Goal: Find specific page/section: Find specific page/section

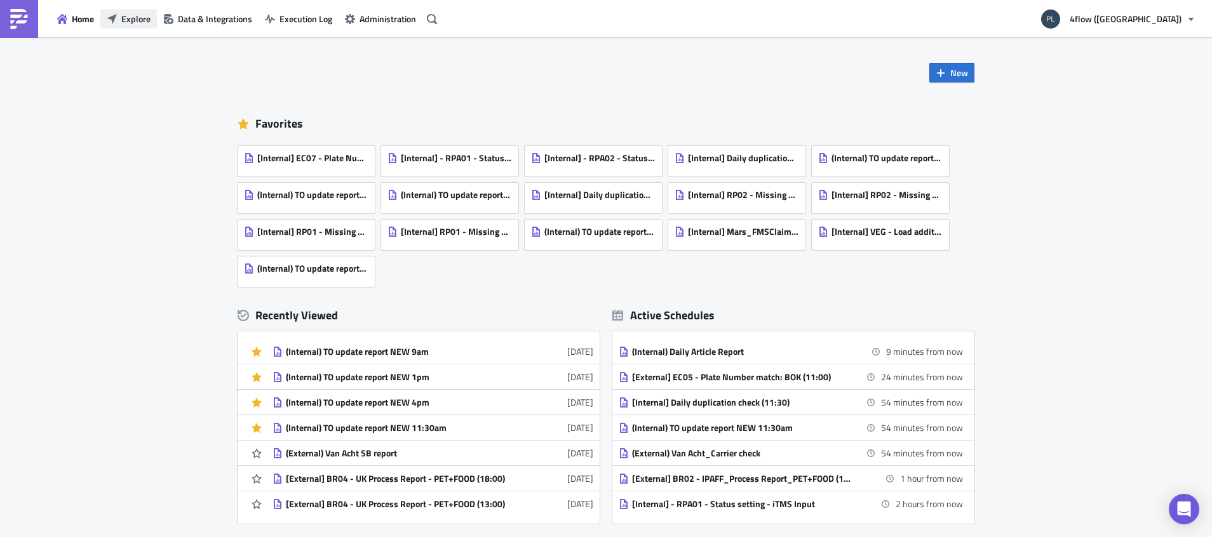
click at [125, 22] on span "Explore" at bounding box center [135, 18] width 29 height 13
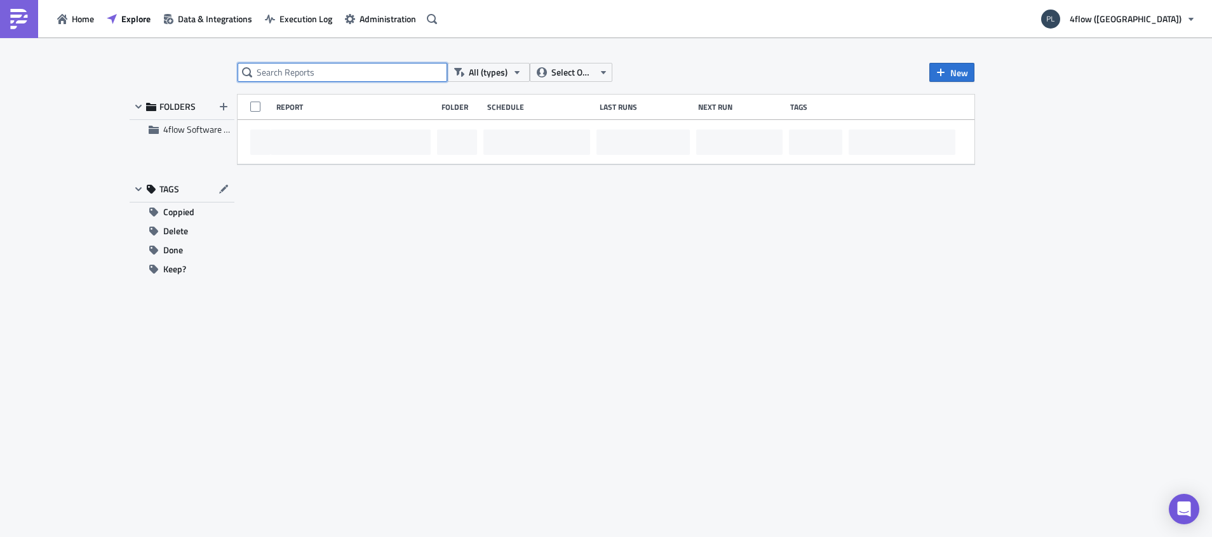
click at [278, 69] on input "text" at bounding box center [343, 72] width 210 height 19
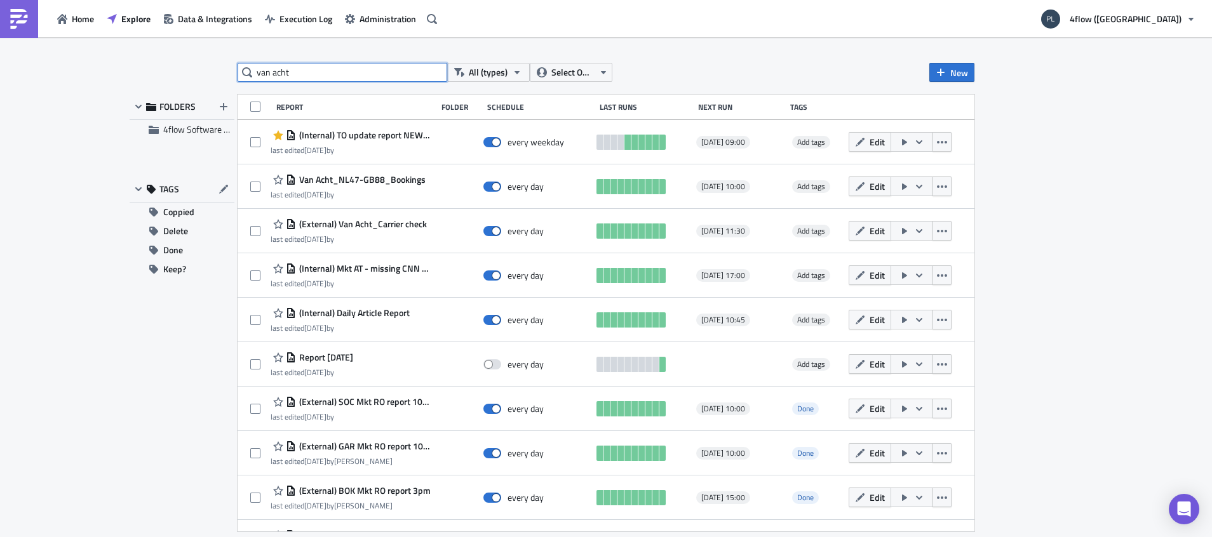
type input "van acht"
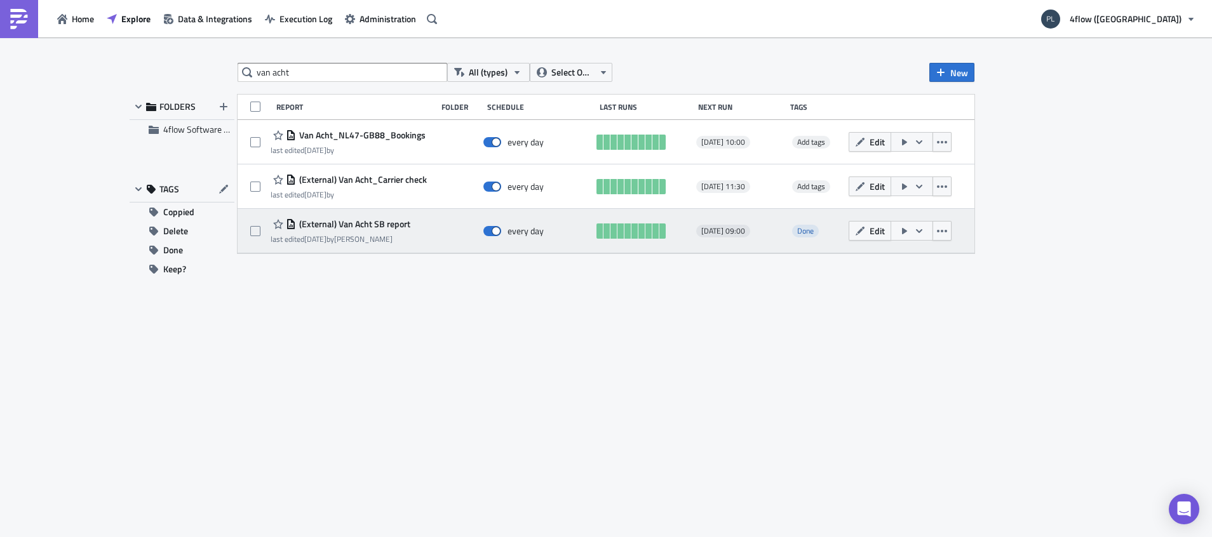
click at [396, 236] on div "last edited 2 months ago by Lincoln Campos" at bounding box center [341, 239] width 140 height 10
click at [876, 238] on button "Edit" at bounding box center [870, 231] width 43 height 20
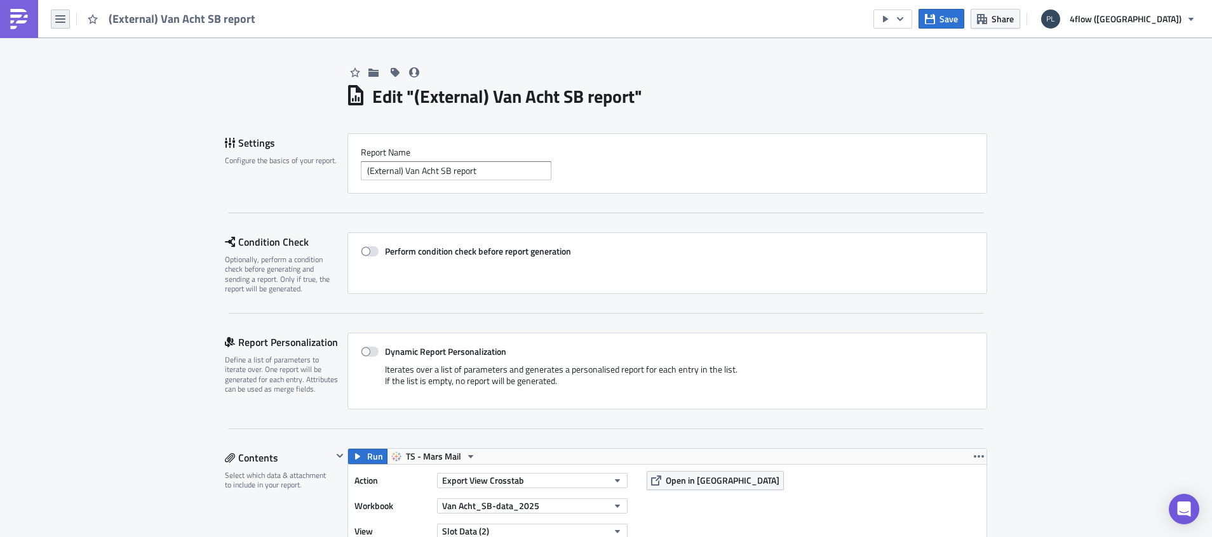
click at [56, 20] on button "button" at bounding box center [60, 19] width 19 height 19
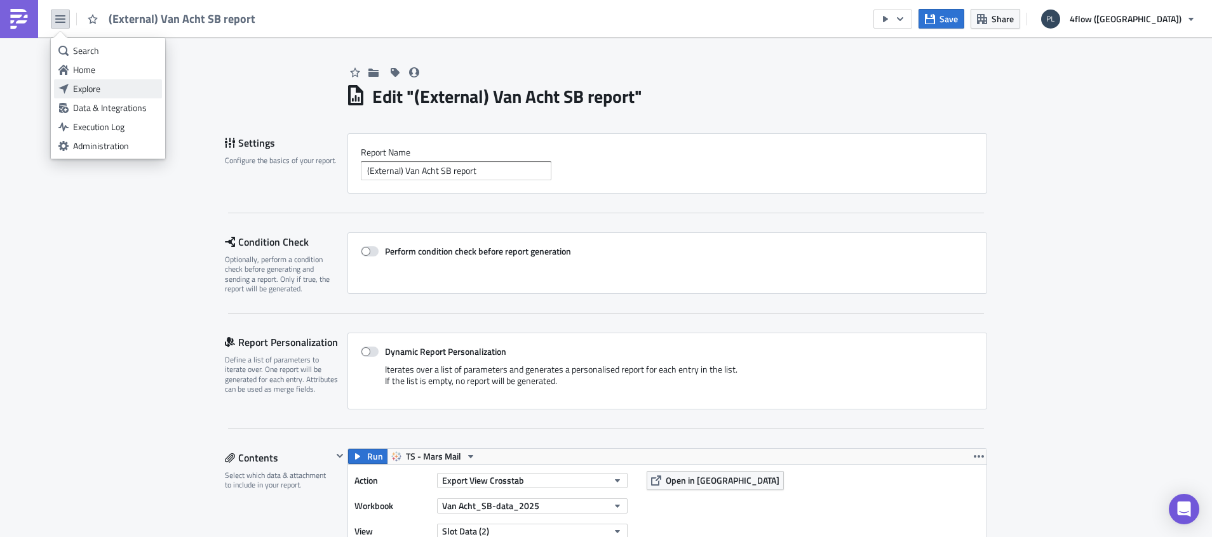
click at [84, 83] on div "Explore" at bounding box center [115, 89] width 84 height 13
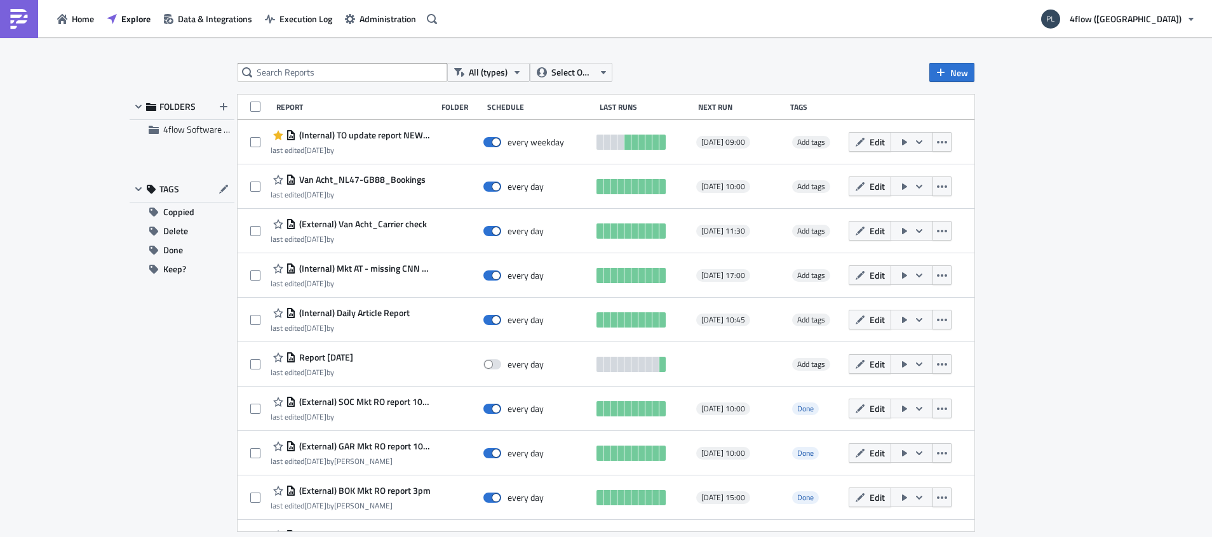
click at [305, 63] on input "text" at bounding box center [343, 72] width 210 height 19
type input "van acht"
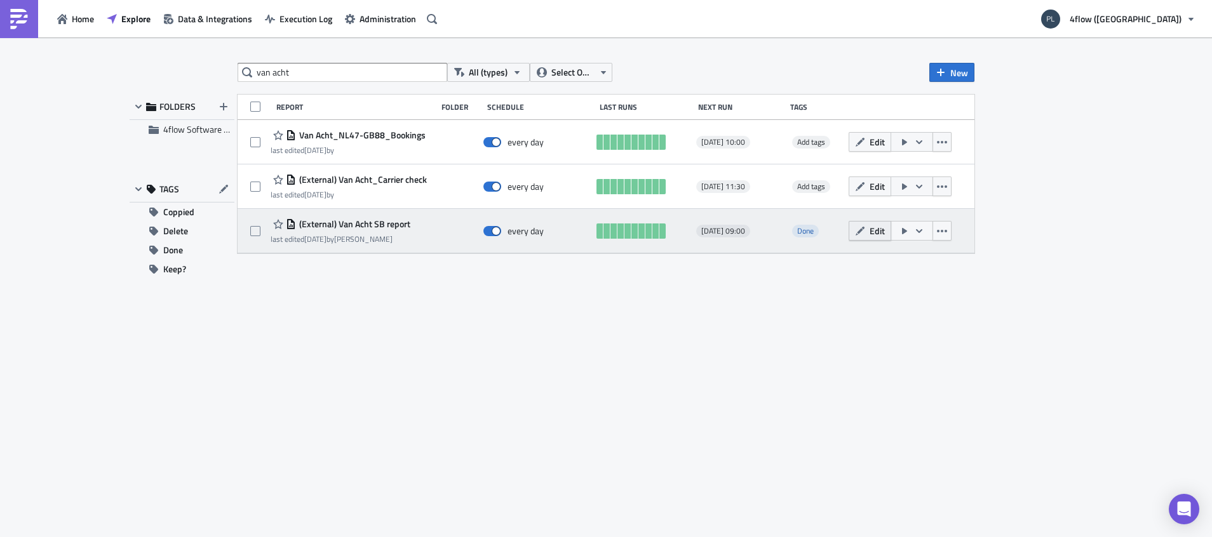
click at [870, 231] on span "Edit" at bounding box center [877, 230] width 15 height 13
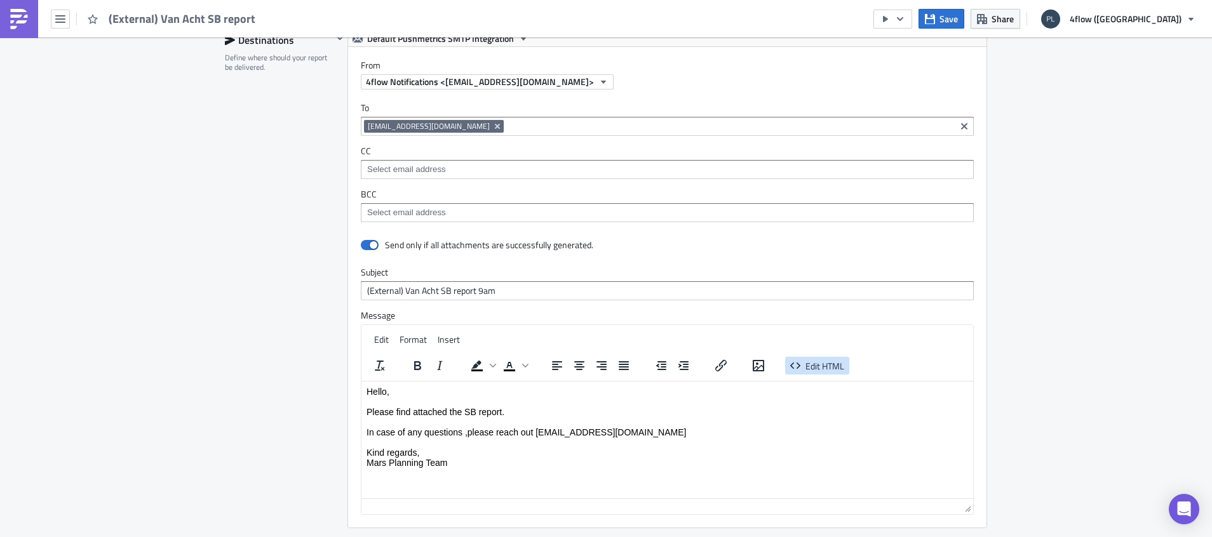
scroll to position [542, 0]
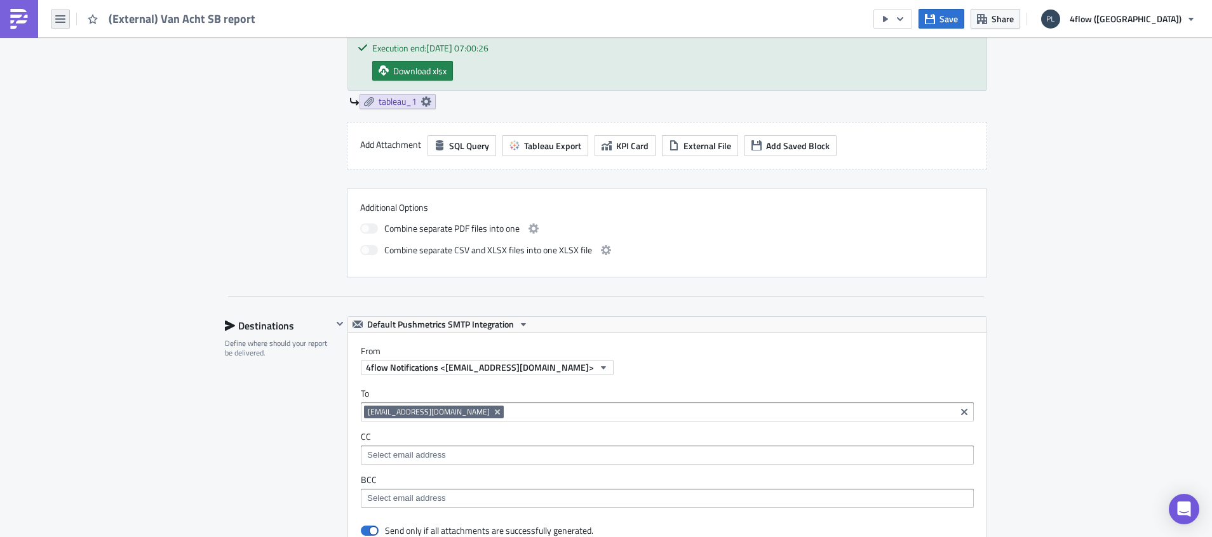
click at [64, 14] on icon "button" at bounding box center [60, 19] width 10 height 10
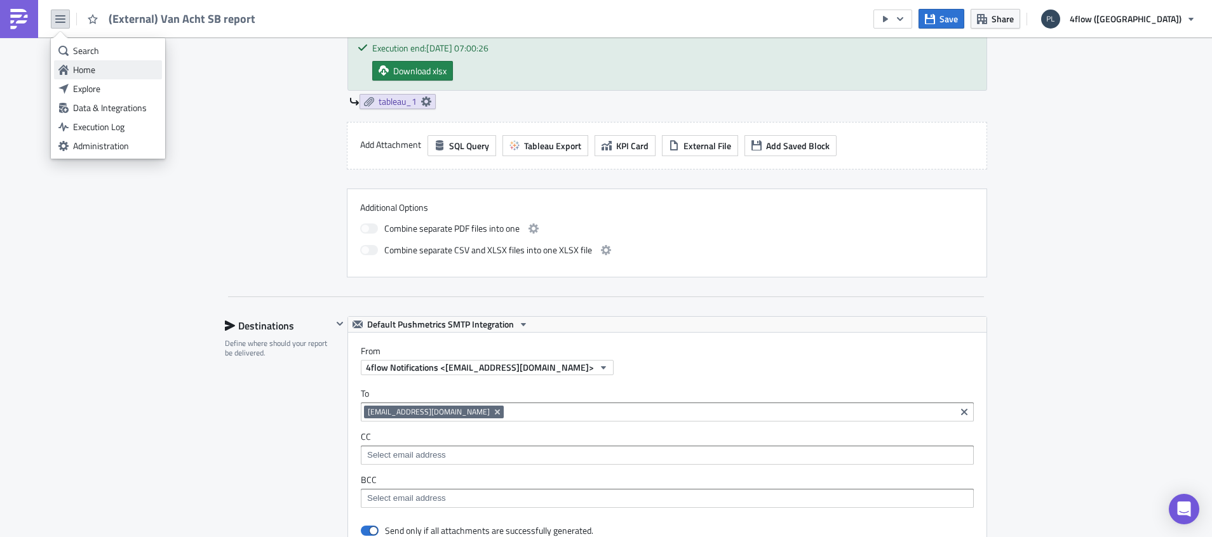
click at [104, 77] on link "Home" at bounding box center [108, 69] width 108 height 19
